Goal: Check status: Check status

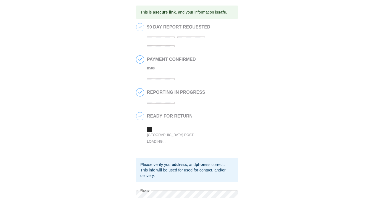
scroll to position [140, 0]
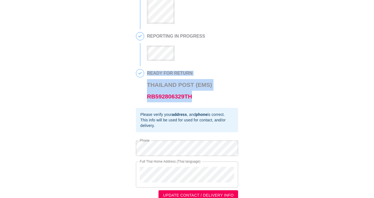
drag, startPoint x: 147, startPoint y: 96, endPoint x: 196, endPoint y: 96, distance: 49.7
click at [196, 96] on div "4 READY FOR RETURN [GEOGRAPHIC_DATA] Post (EMS) RB592806329TH" at bounding box center [187, 88] width 102 height 39
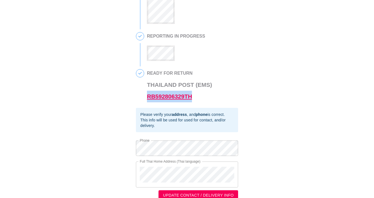
drag, startPoint x: 198, startPoint y: 96, endPoint x: 147, endPoint y: 97, distance: 51.1
click at [147, 97] on h3 "Thailand Post (EMS) RB592806329TH" at bounding box center [179, 90] width 65 height 23
copy link "RB592806329TH"
click at [200, 97] on h3 "Thailand Post (EMS) RB592806329TH" at bounding box center [179, 90] width 65 height 23
click at [189, 97] on link "RB592806329TH" at bounding box center [169, 96] width 45 height 6
